Goal: Task Accomplishment & Management: Manage account settings

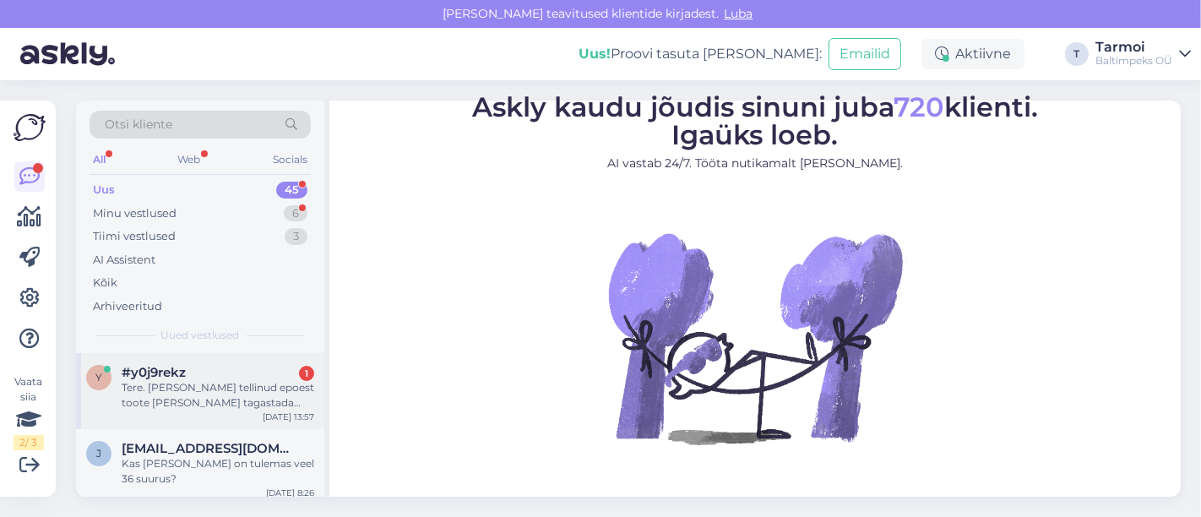
click at [227, 406] on div "Tere. [PERSON_NAME] tellinud epoest toote [PERSON_NAME] tagastada seda kaupluse…" at bounding box center [218, 395] width 193 height 30
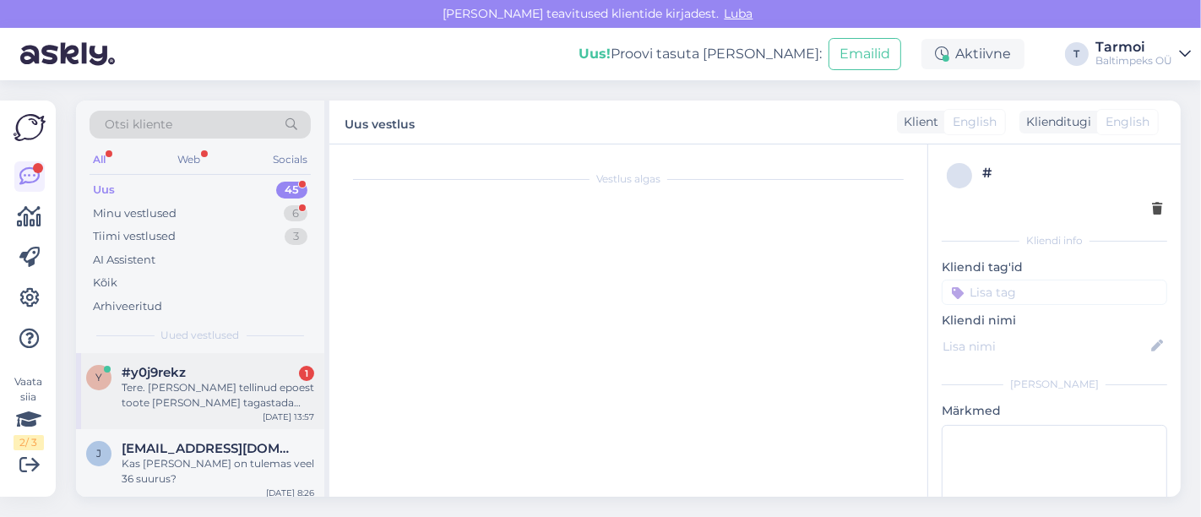
scroll to position [2, 0]
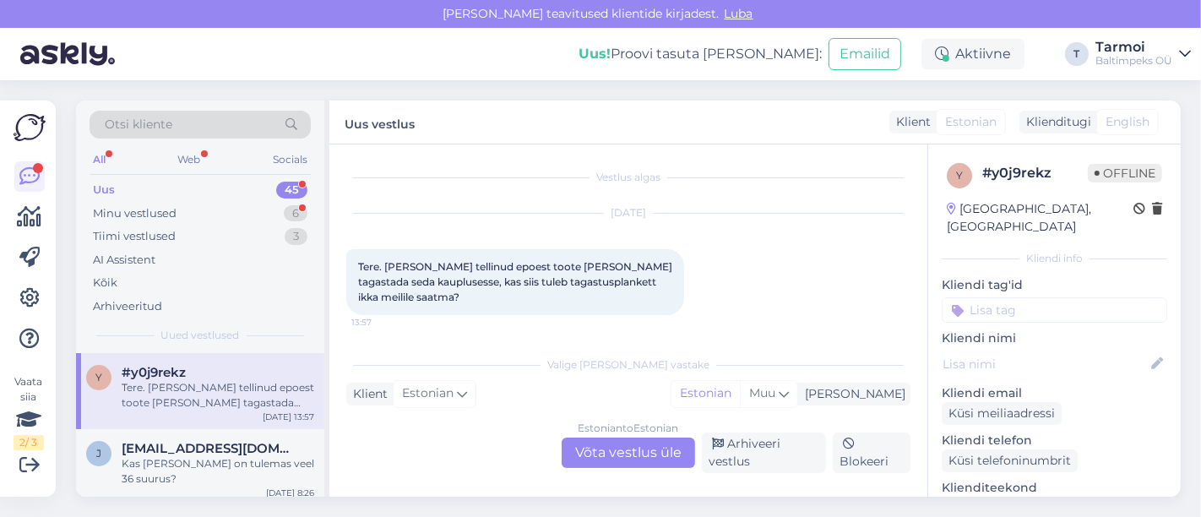
click at [612, 458] on div "Estonian to Estonian Võta vestlus üle" at bounding box center [627, 452] width 133 height 30
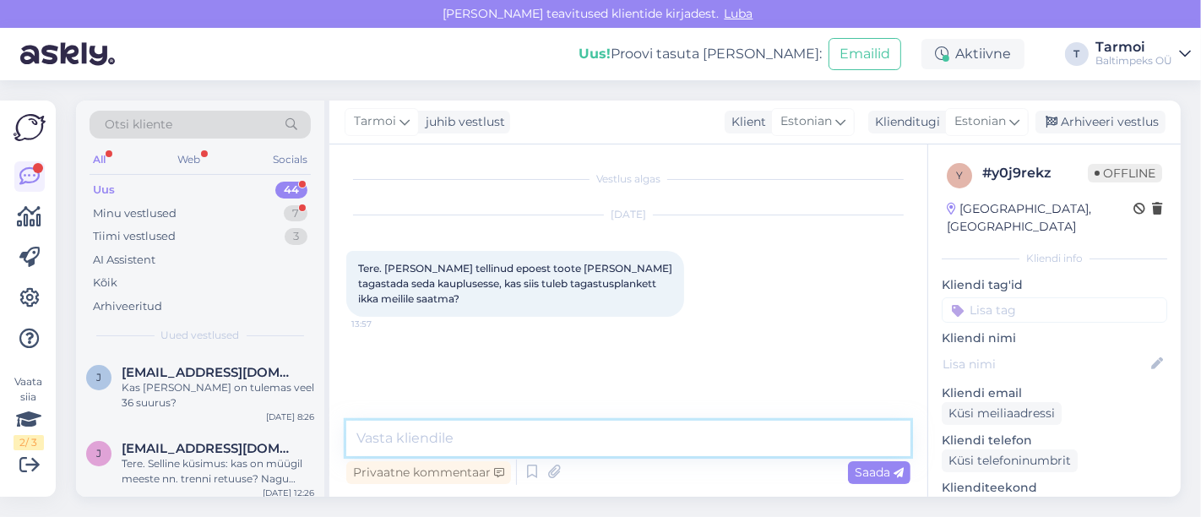
click at [547, 442] on textarea at bounding box center [628, 437] width 564 height 35
type textarea "Tere, Jah, palun täitke blankett"
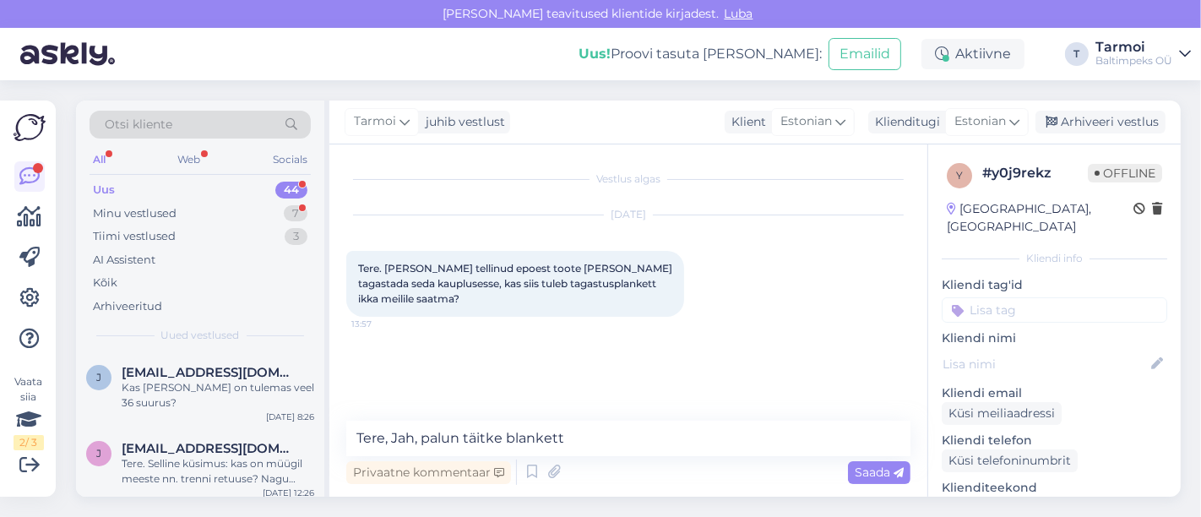
click at [878, 458] on div "Privaatne kommentaar Saada" at bounding box center [628, 472] width 564 height 32
click at [881, 467] on span "Saada" at bounding box center [878, 471] width 49 height 15
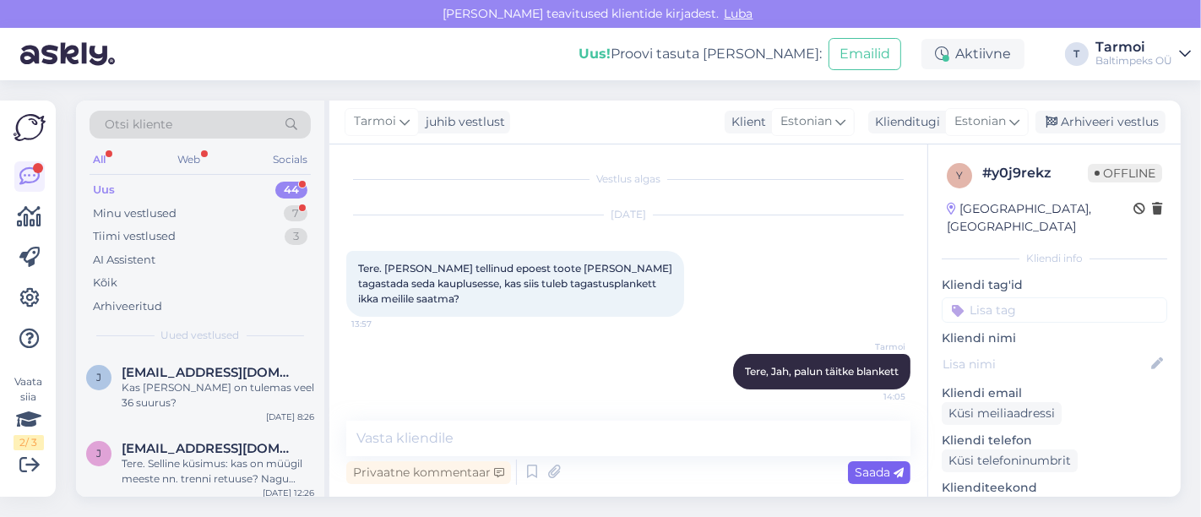
scroll to position [2, 0]
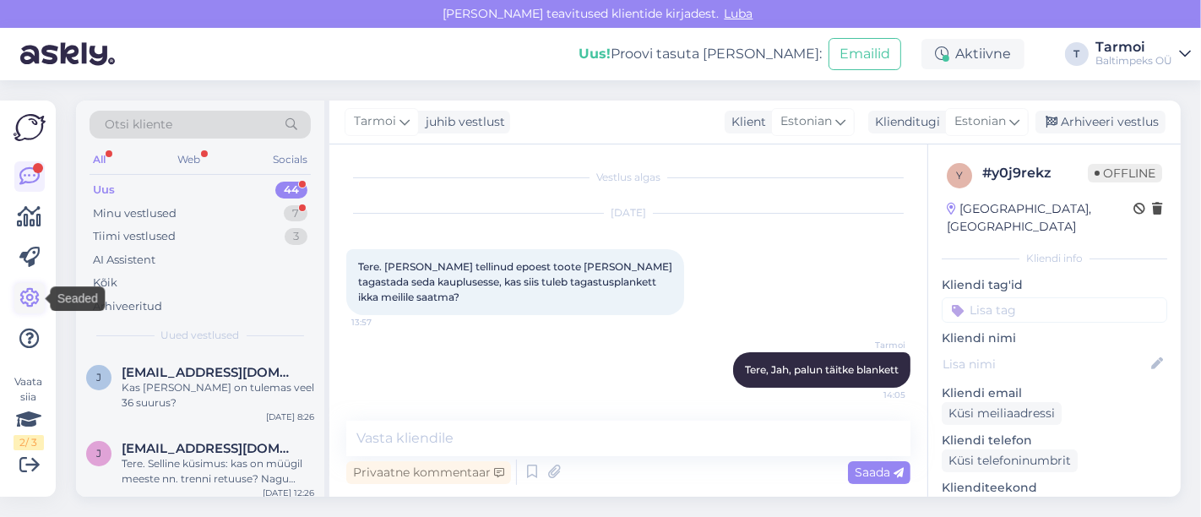
click at [38, 299] on icon at bounding box center [29, 298] width 20 height 20
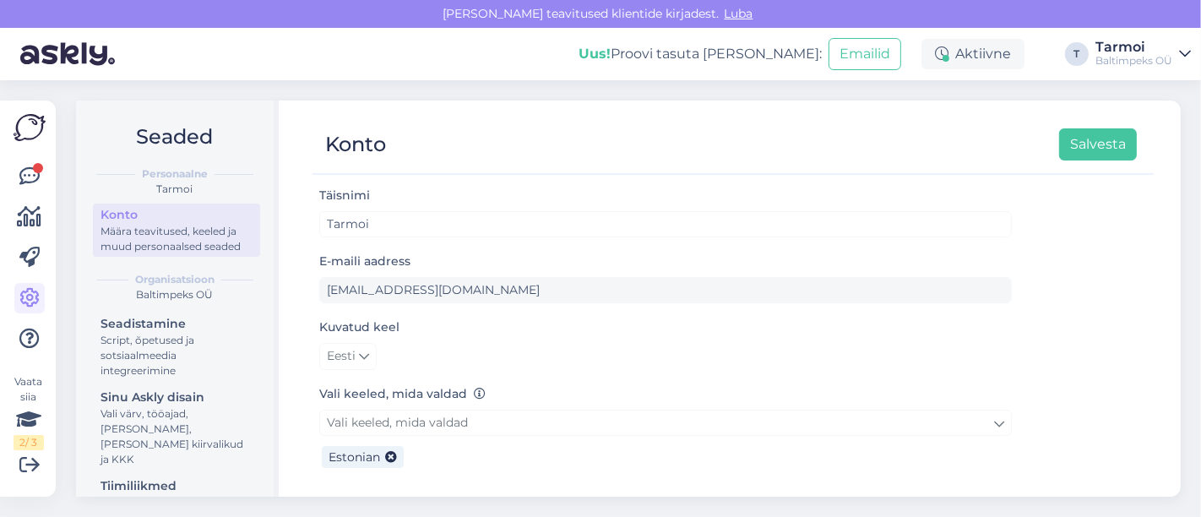
click at [161, 270] on div "Personaalne [PERSON_NAME] Määra teavitused, keeled ja muud personaalsed seaded …" at bounding box center [174, 401] width 171 height 496
click at [142, 250] on div "Määra teavitused, keeled ja muud personaalsed seaded" at bounding box center [176, 239] width 152 height 30
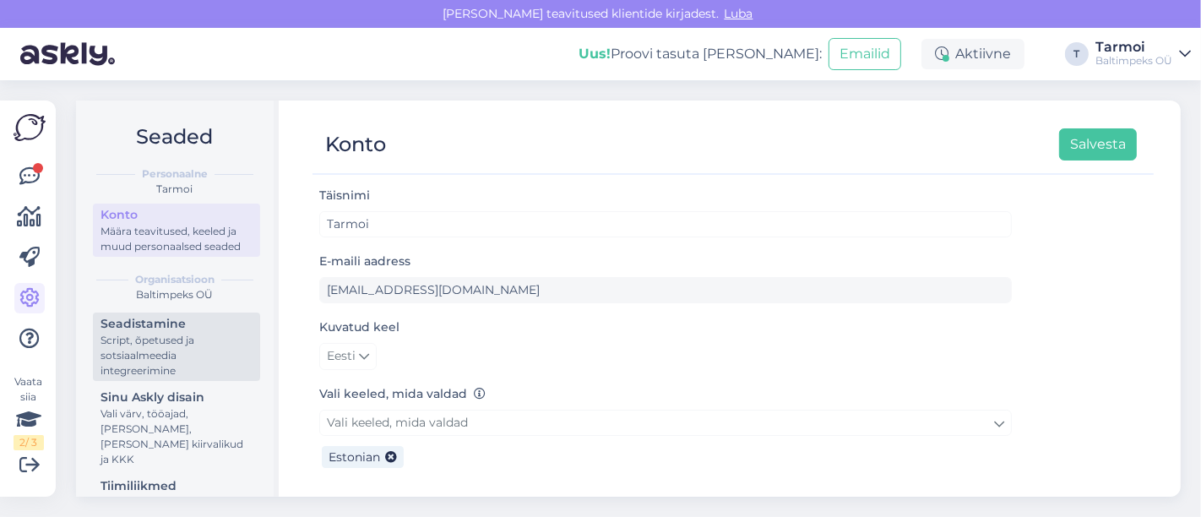
click at [139, 365] on div "Script, õpetused ja sotsiaalmeedia integreerimine" at bounding box center [176, 356] width 152 height 46
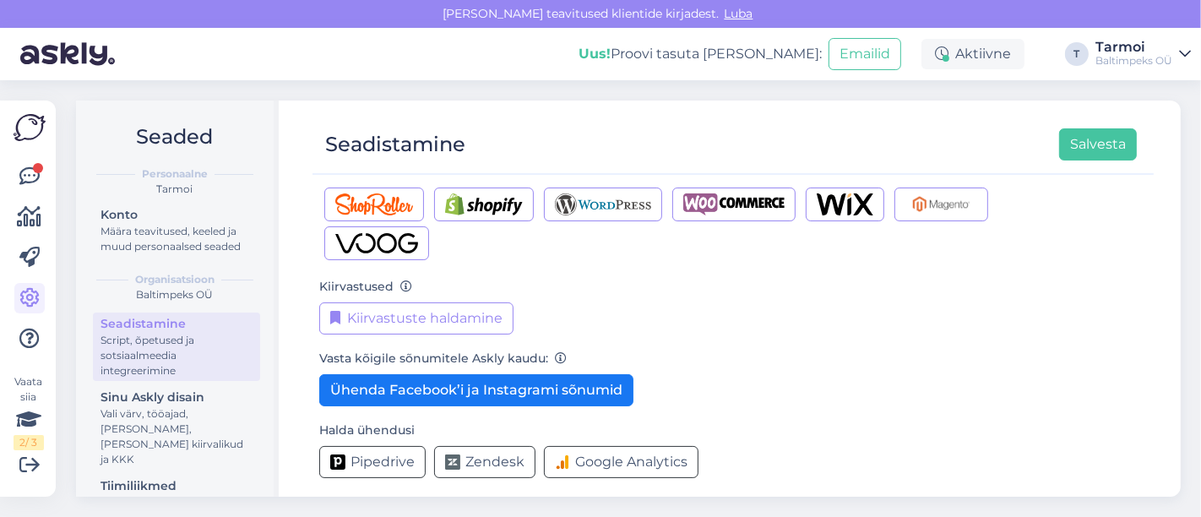
scroll to position [299, 0]
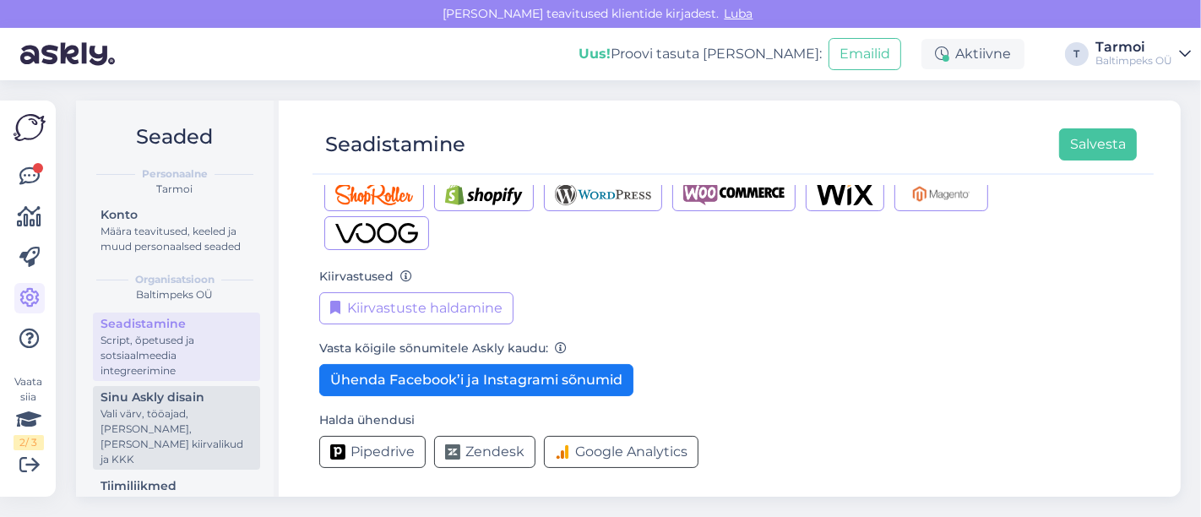
click at [121, 439] on div "Vali värv, tööajad, [PERSON_NAME], [PERSON_NAME] kiirvalikud ja KKK" at bounding box center [176, 436] width 152 height 61
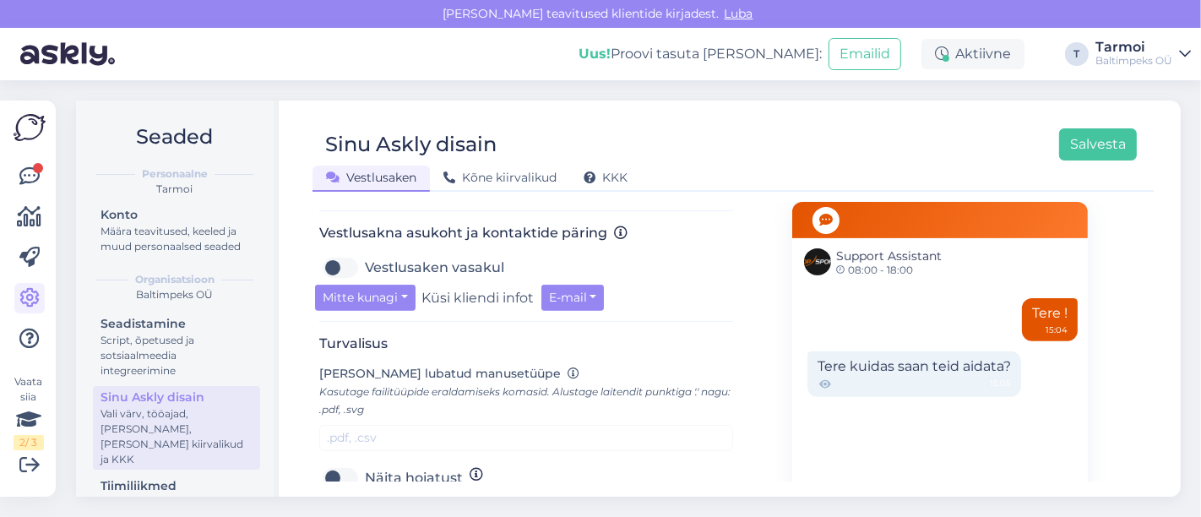
scroll to position [587, 0]
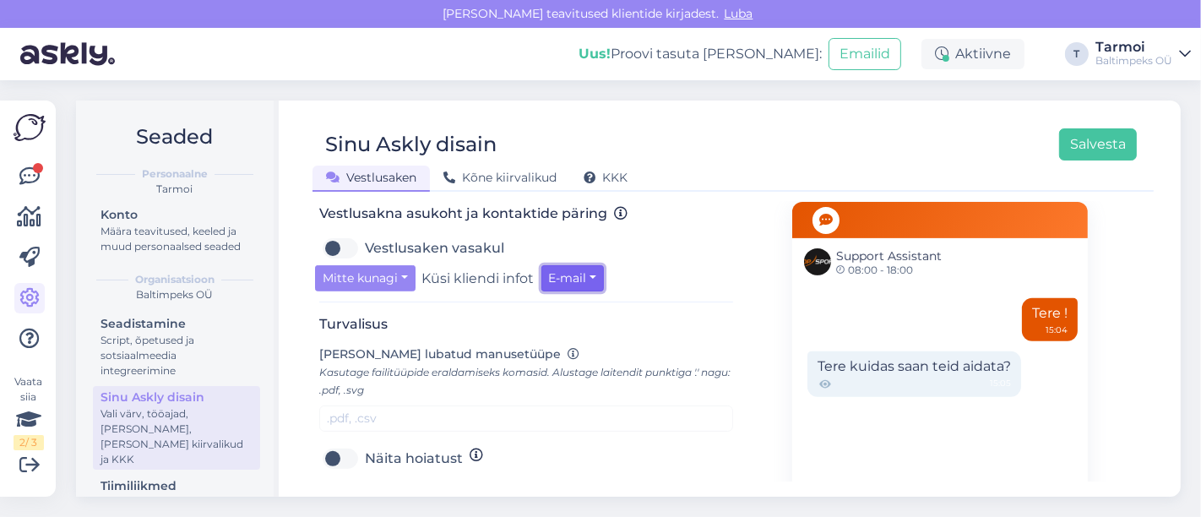
click at [592, 271] on button "E-mail" at bounding box center [572, 278] width 63 height 26
click at [603, 305] on link "E-mail" at bounding box center [615, 313] width 149 height 27
click at [402, 267] on button "Mitte kunagi" at bounding box center [365, 278] width 100 height 26
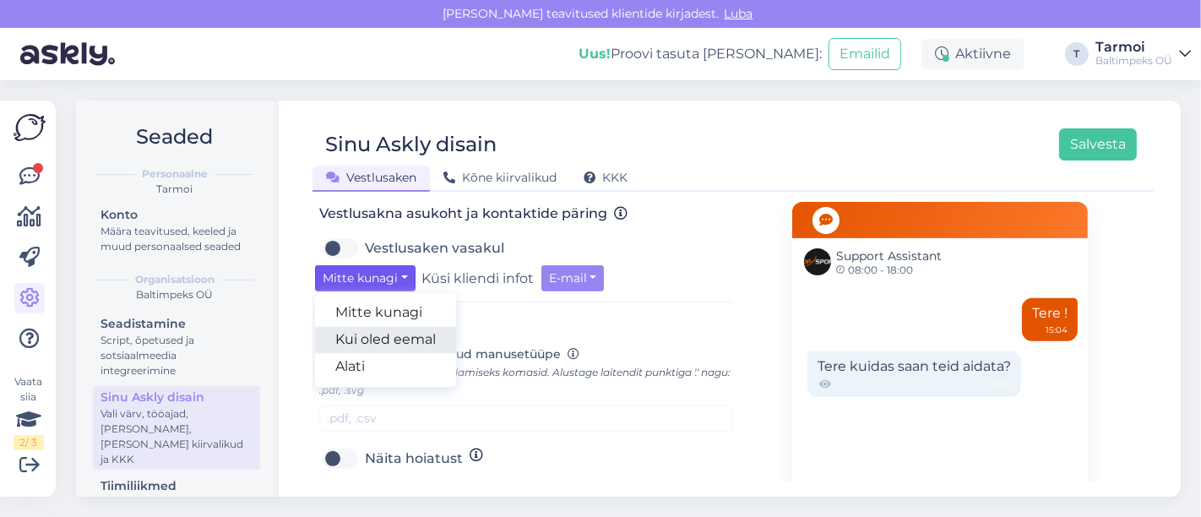
click at [409, 334] on link "Kui oled eemal" at bounding box center [385, 340] width 141 height 27
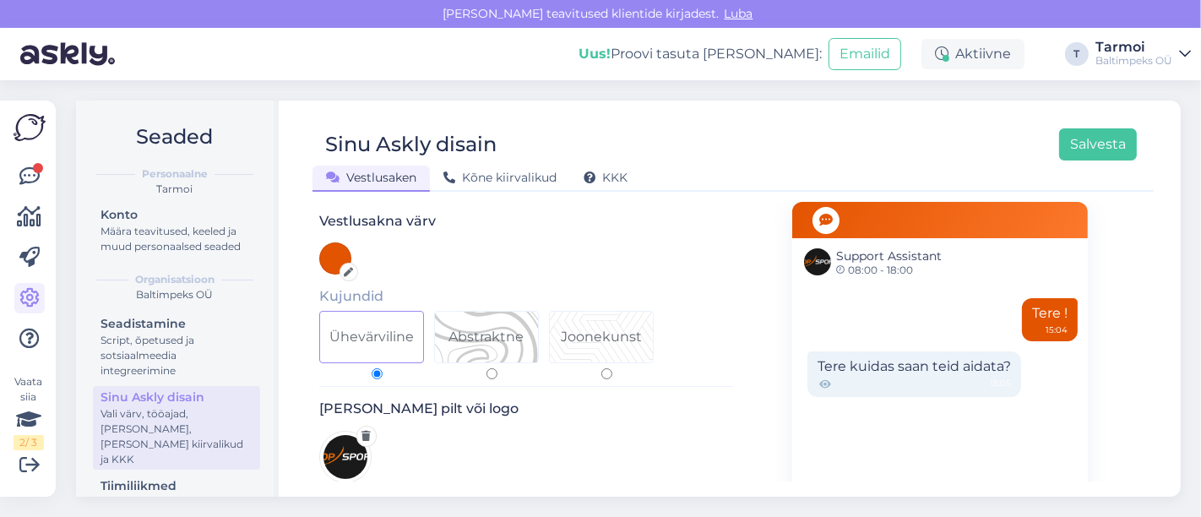
scroll to position [0, 0]
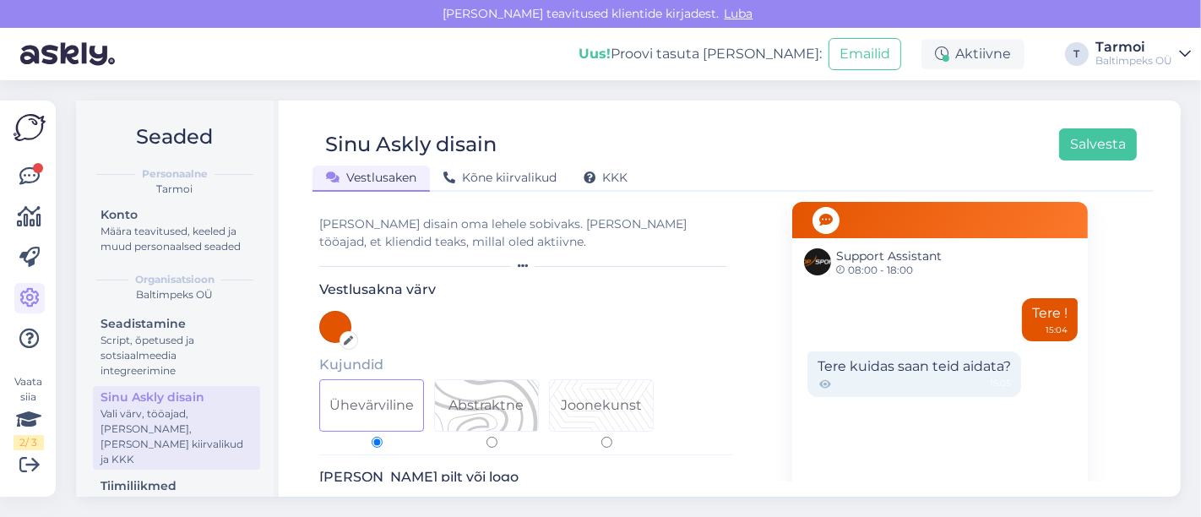
click at [908, 274] on div "Support Assistant 08:00 - 18:00" at bounding box center [940, 261] width 296 height 46
click at [941, 362] on div "Tere kuidas saan teid aidata? 15:05" at bounding box center [914, 374] width 214 height 46
click at [1001, 369] on div "Tere kuidas saan teid aidata? 15:05" at bounding box center [914, 374] width 214 height 46
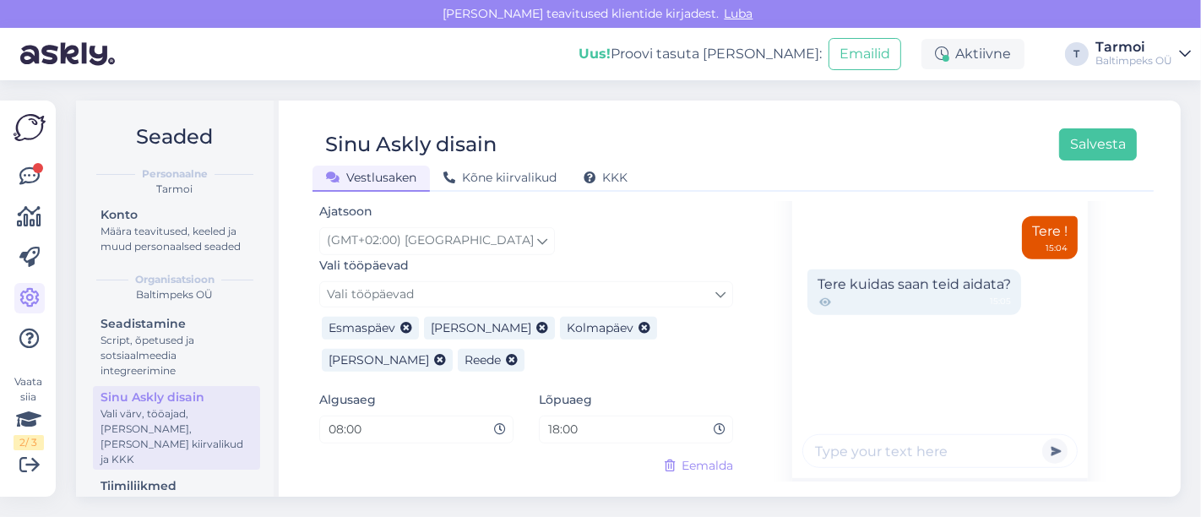
scroll to position [1020, 0]
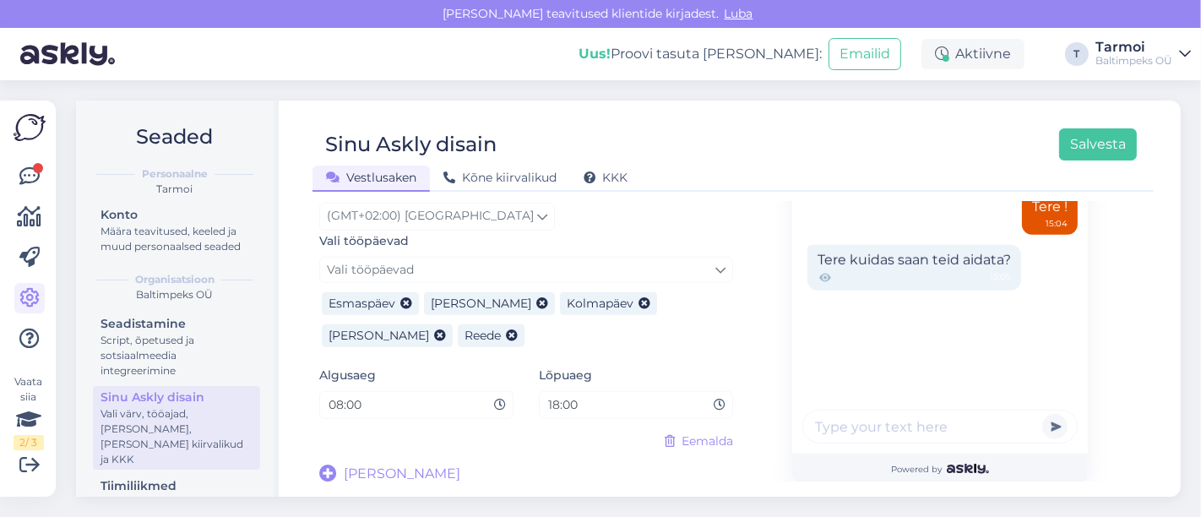
click at [578, 398] on input "18:00" at bounding box center [629, 404] width 167 height 19
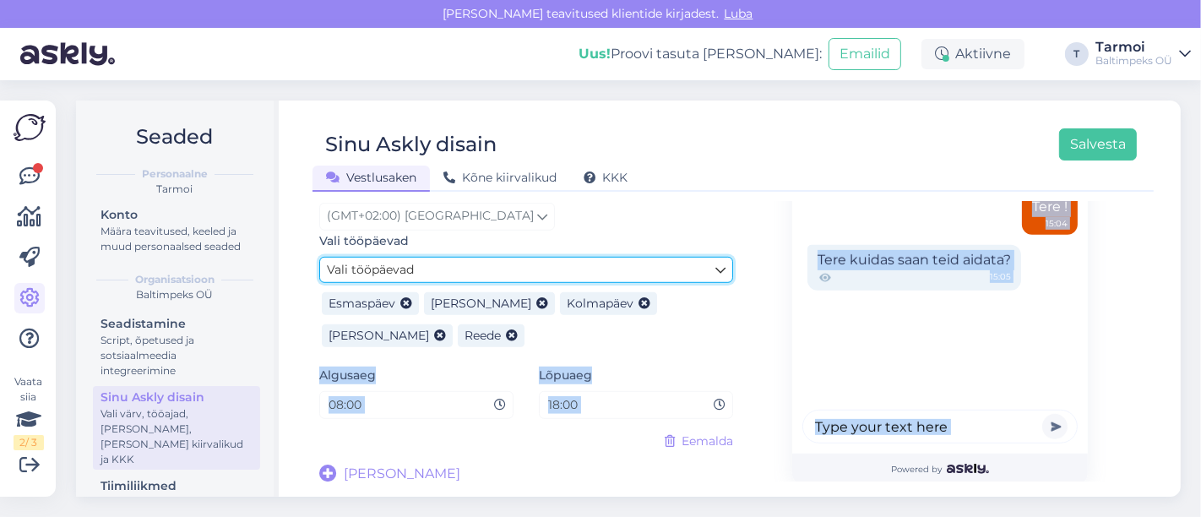
click at [715, 263] on icon at bounding box center [720, 270] width 10 height 19
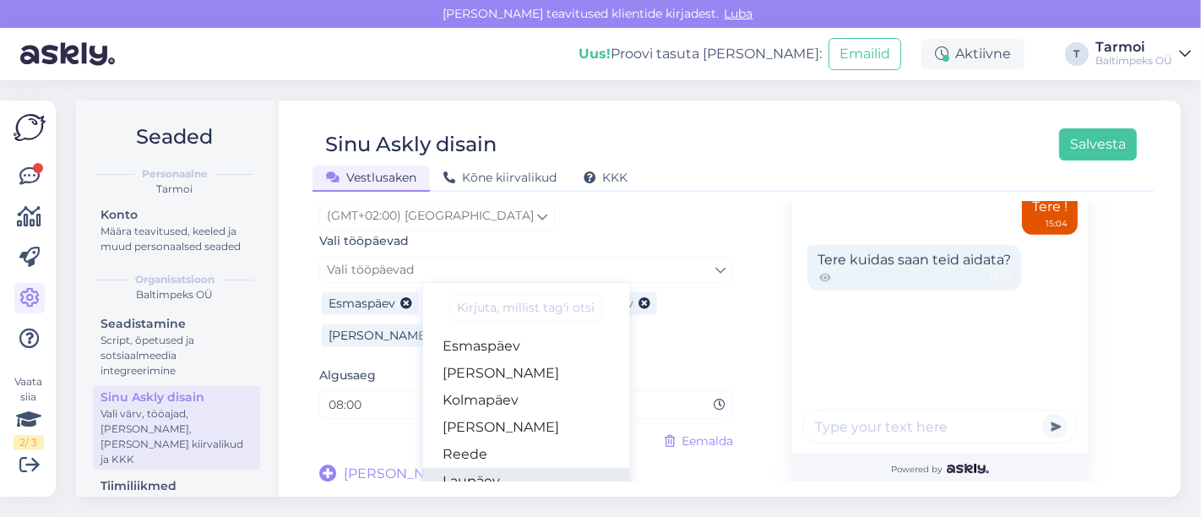
click at [505, 474] on link "Laupäev" at bounding box center [526, 481] width 207 height 27
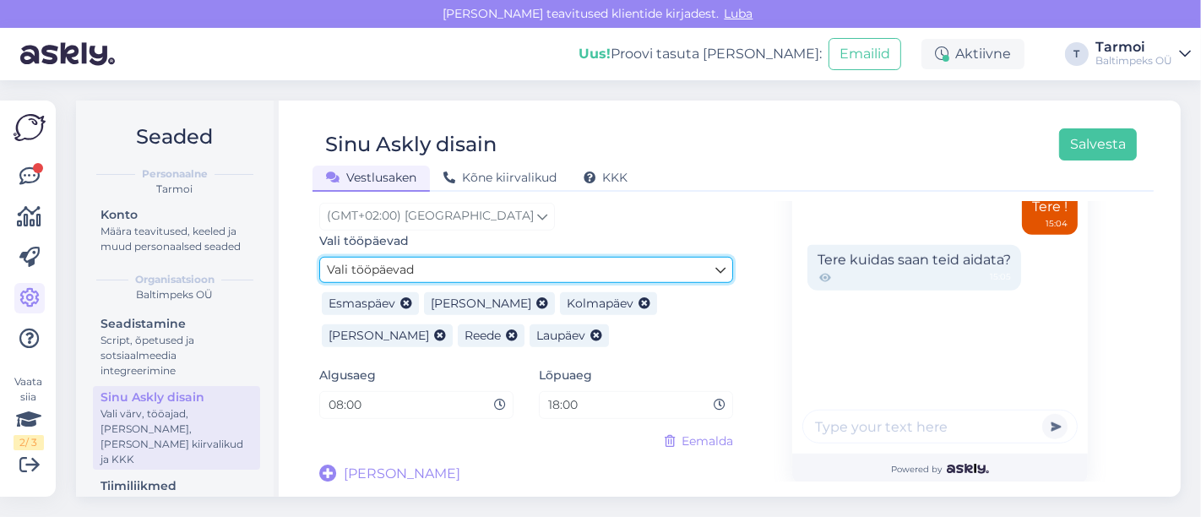
click at [715, 268] on icon at bounding box center [720, 270] width 10 height 19
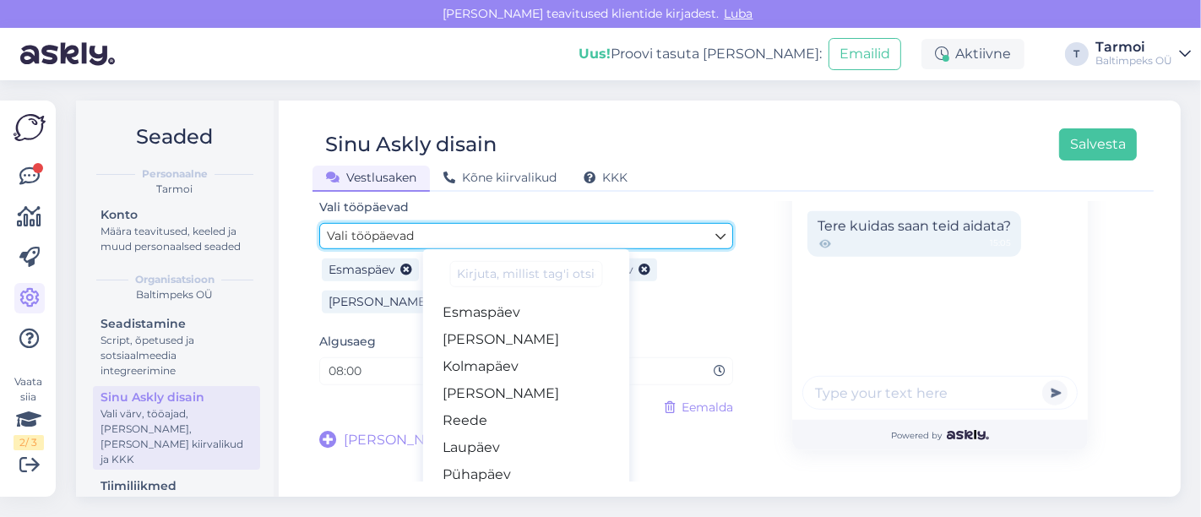
scroll to position [1083, 0]
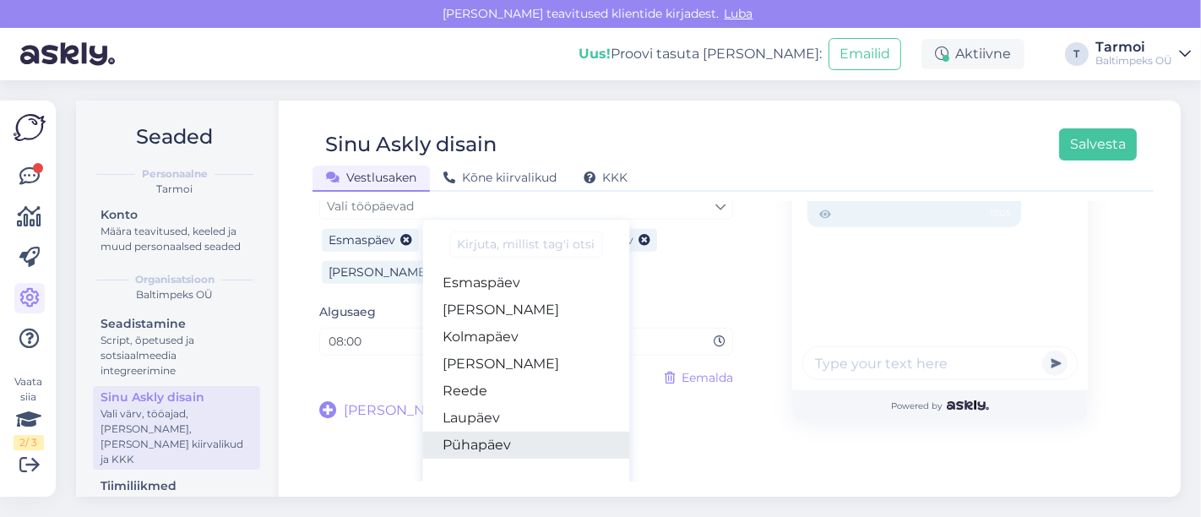
click at [480, 440] on link "Pühapäev" at bounding box center [526, 444] width 207 height 27
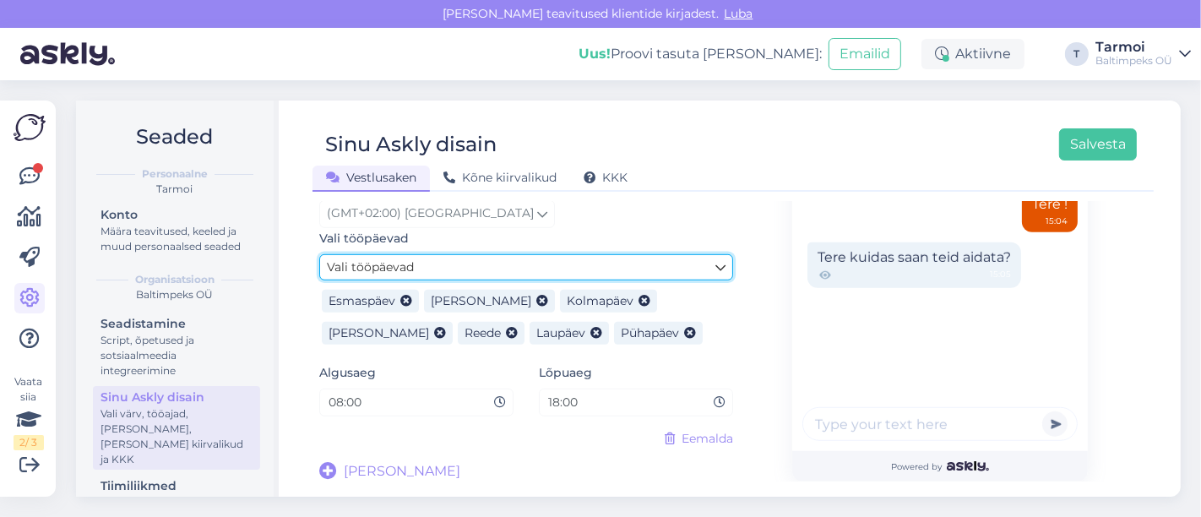
scroll to position [1020, 0]
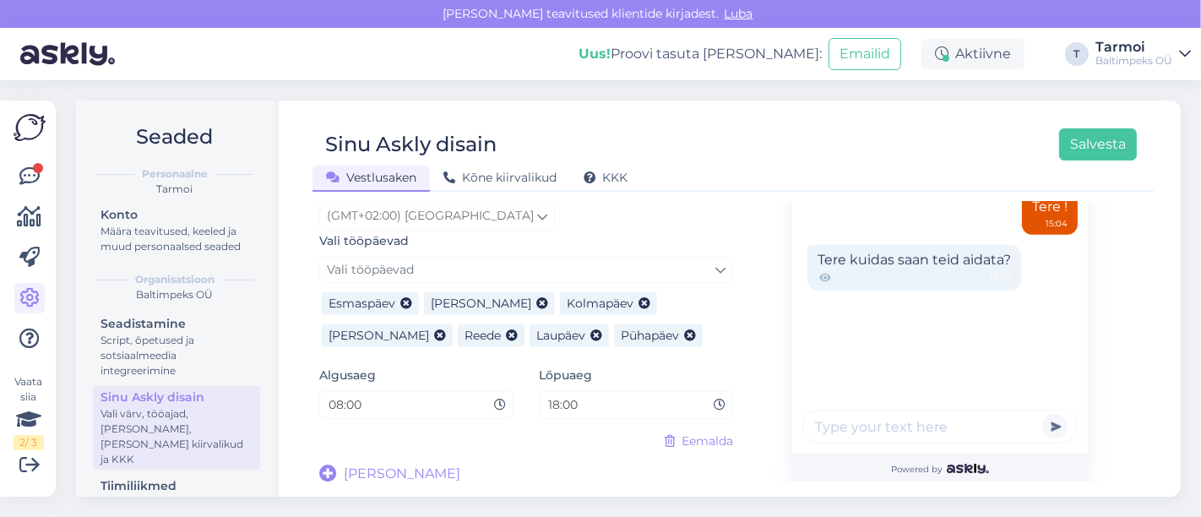
click at [585, 405] on input "18:00" at bounding box center [629, 404] width 167 height 19
click at [716, 404] on icon at bounding box center [719, 405] width 12 height 12
click at [713, 404] on icon at bounding box center [719, 405] width 12 height 12
click at [552, 404] on input "18:00" at bounding box center [629, 404] width 167 height 19
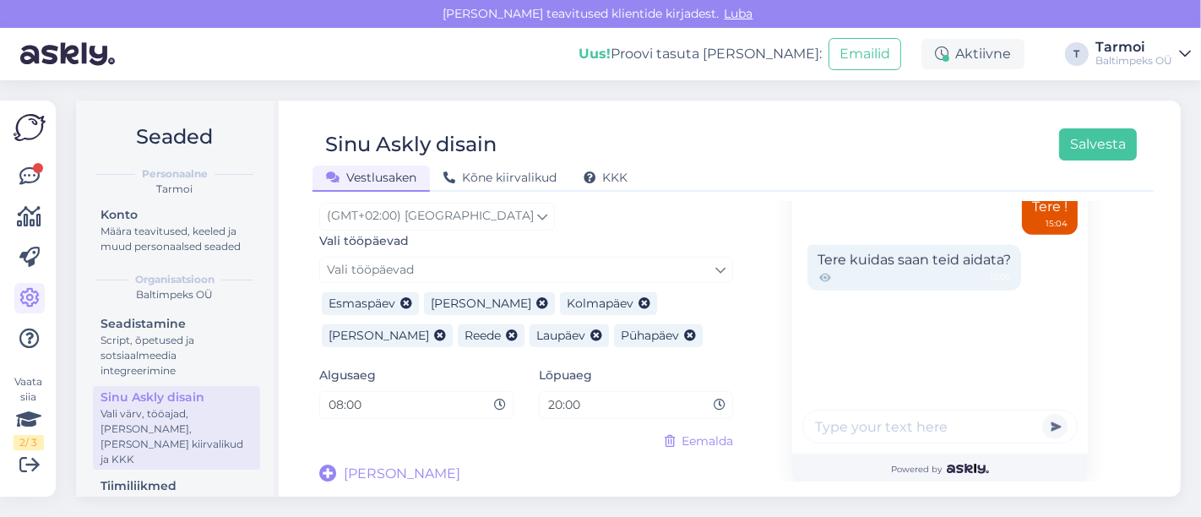
type input "20:00"
drag, startPoint x: 839, startPoint y: 285, endPoint x: 822, endPoint y: 285, distance: 16.9
click at [822, 285] on div "Tere kuidas saan teid aidata? 15:05" at bounding box center [914, 268] width 214 height 46
click at [817, 270] on icon at bounding box center [824, 277] width 15 height 15
click at [909, 262] on div "Tere kuidas saan teid aidata? 15:05" at bounding box center [914, 268] width 214 height 46
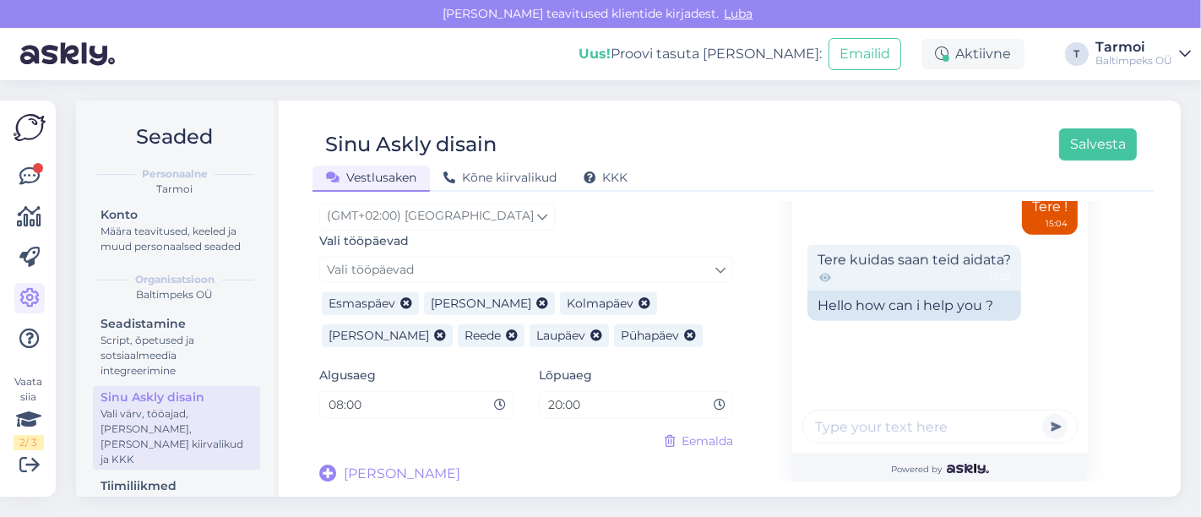
click at [1044, 431] on button "button" at bounding box center [1054, 426] width 25 height 25
click at [977, 425] on input "text" at bounding box center [939, 426] width 275 height 34
click at [908, 338] on div "Tere ! 15:04 Tere kuidas saan teid aidata? 15:05 Hello how can i help you ?" at bounding box center [940, 320] width 296 height 267
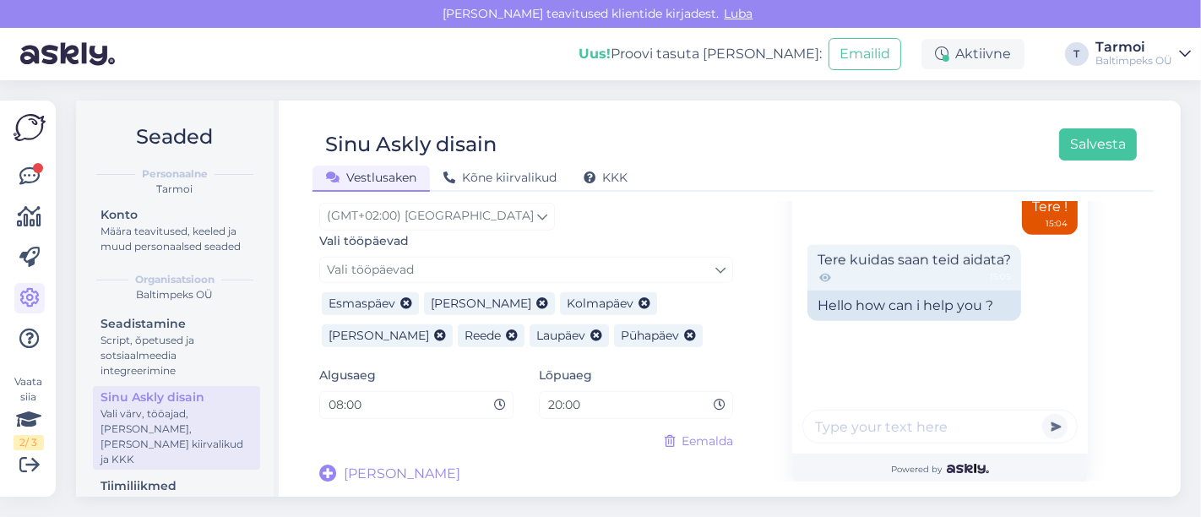
scroll to position [774, 0]
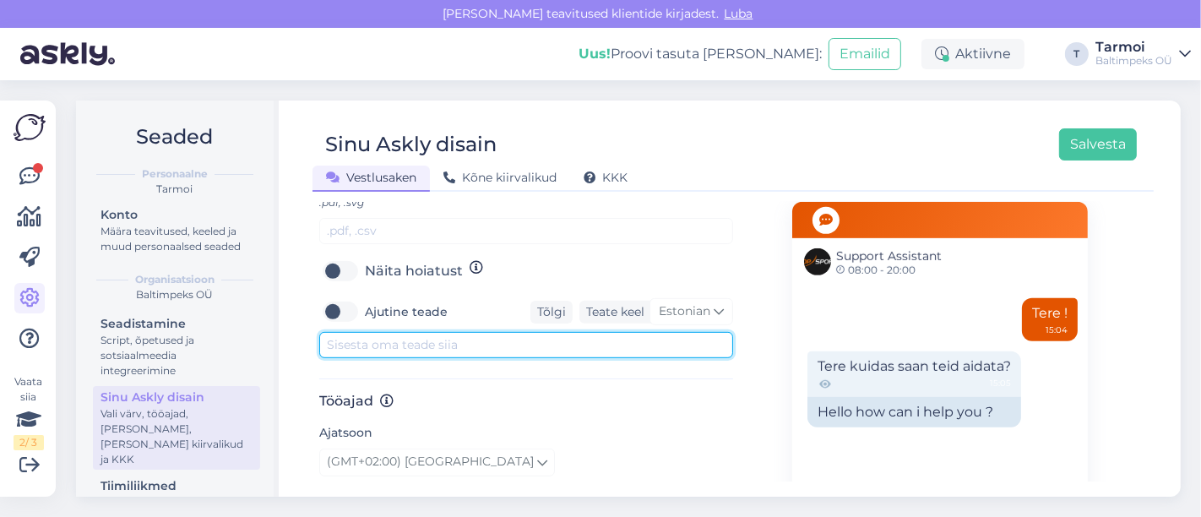
click at [467, 333] on textarea at bounding box center [526, 345] width 414 height 26
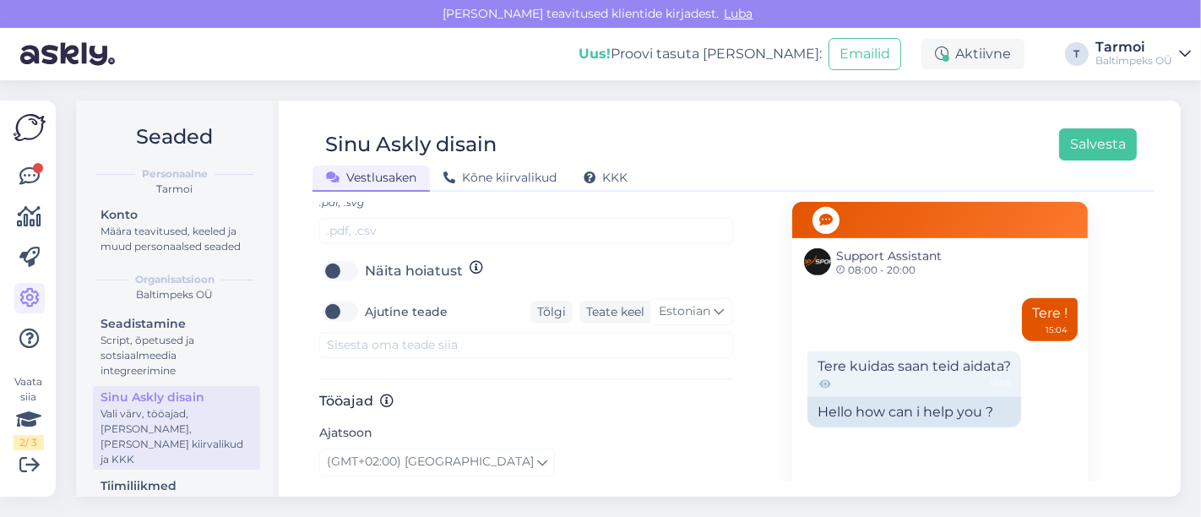
click at [620, 117] on div "Sinu Askly disain Salvesta Vestlusaken Kõne kiirvalikud KKK" at bounding box center [732, 154] width 841 height 76
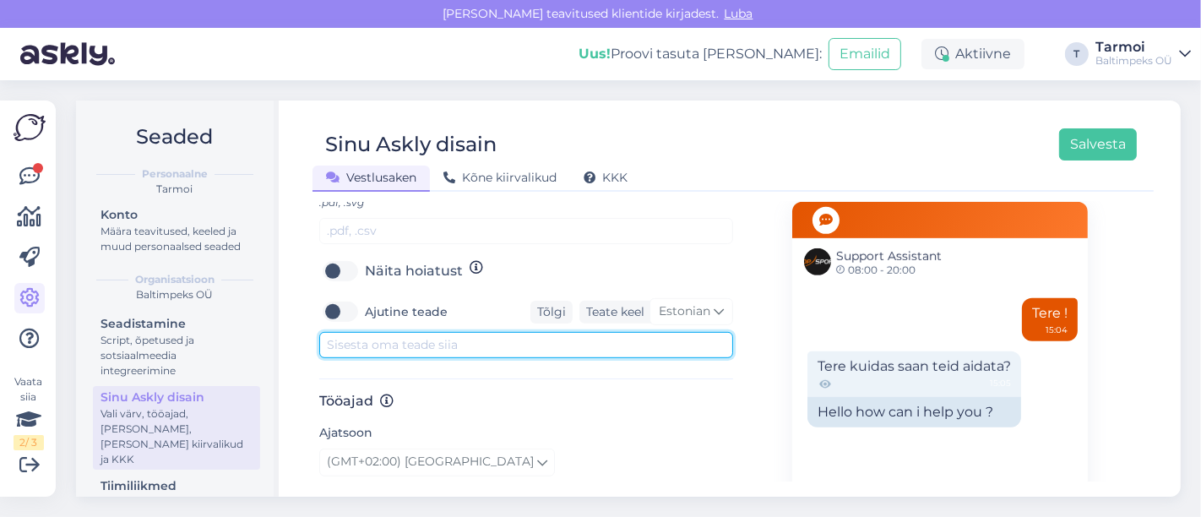
click at [415, 336] on textarea at bounding box center [526, 345] width 414 height 26
paste textarea "Vestle meiega. Kui vastus viibib, jäta e-mail, et saaksime vastata."
type textarea "Vestle meiega. Kui vastus viibib, jäta e-mail, et saaksime vastata."
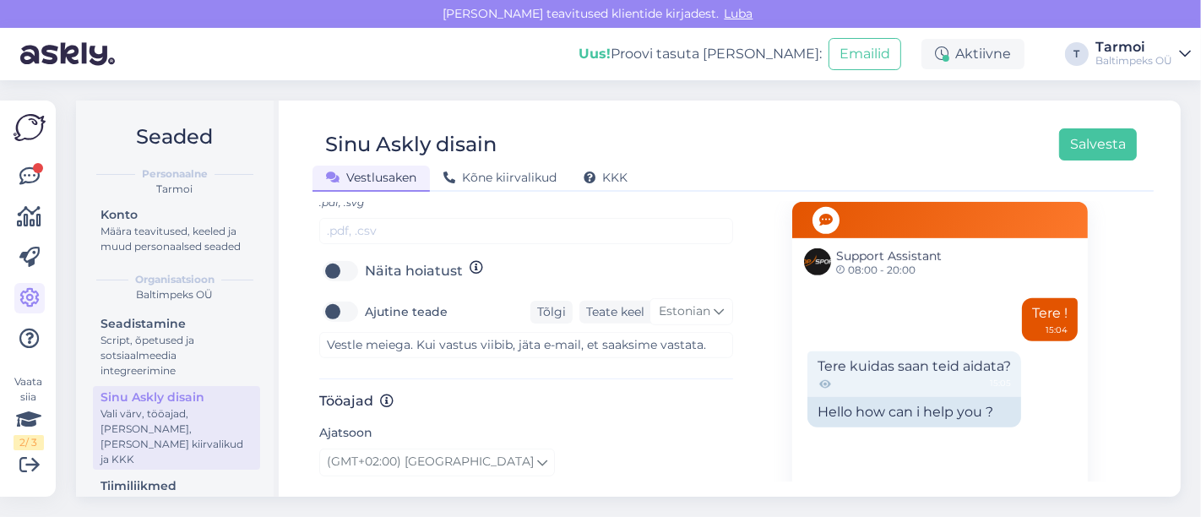
drag, startPoint x: 464, startPoint y: 121, endPoint x: 900, endPoint y: 130, distance: 436.6
click at [900, 130] on div "Sinu Askly disain Salvesta" at bounding box center [724, 144] width 824 height 32
click at [1098, 146] on button "Salvesta" at bounding box center [1098, 144] width 78 height 32
